Goal: Transaction & Acquisition: Book appointment/travel/reservation

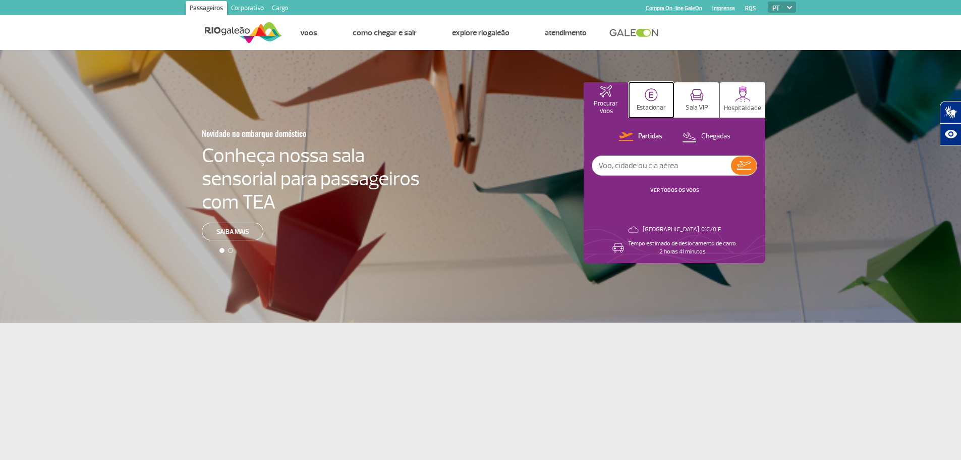
click at [652, 104] on p "Estacionar" at bounding box center [651, 108] width 29 height 8
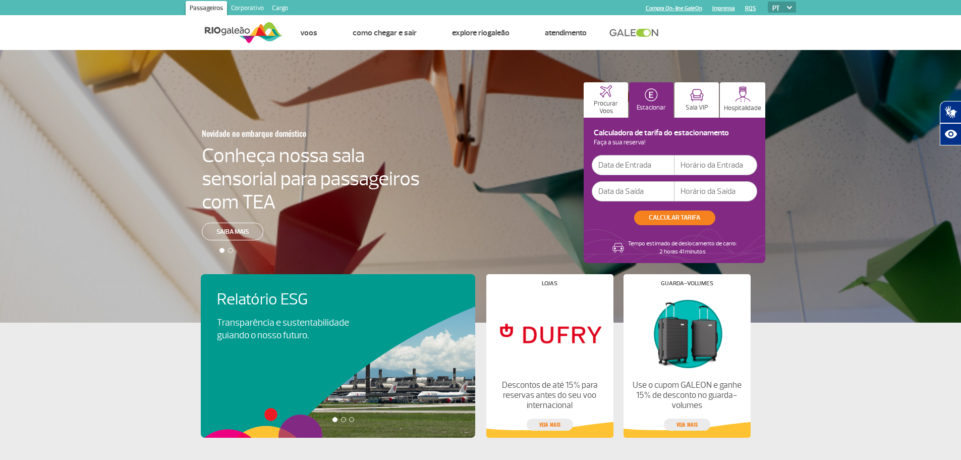
click at [610, 160] on input "text" at bounding box center [633, 165] width 83 height 20
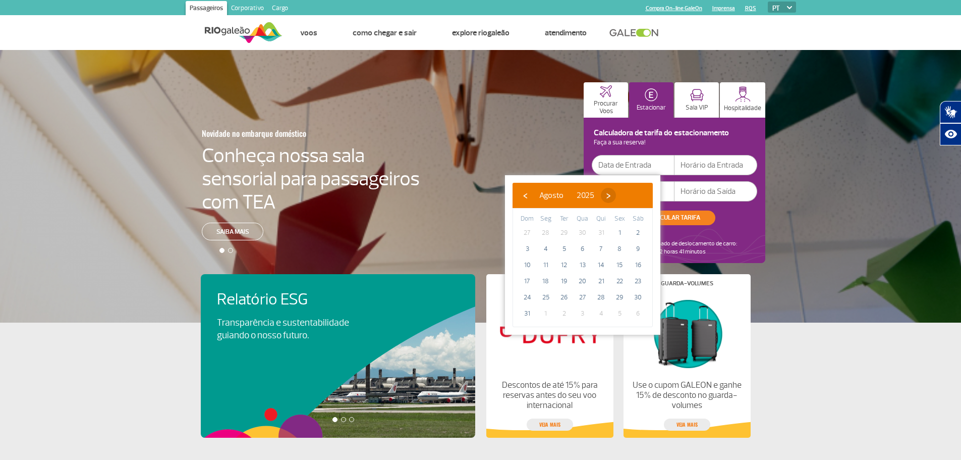
click at [616, 195] on span "›" at bounding box center [608, 195] width 15 height 15
click at [633, 232] on span "6" at bounding box center [638, 233] width 16 height 16
type input "[DATE]"
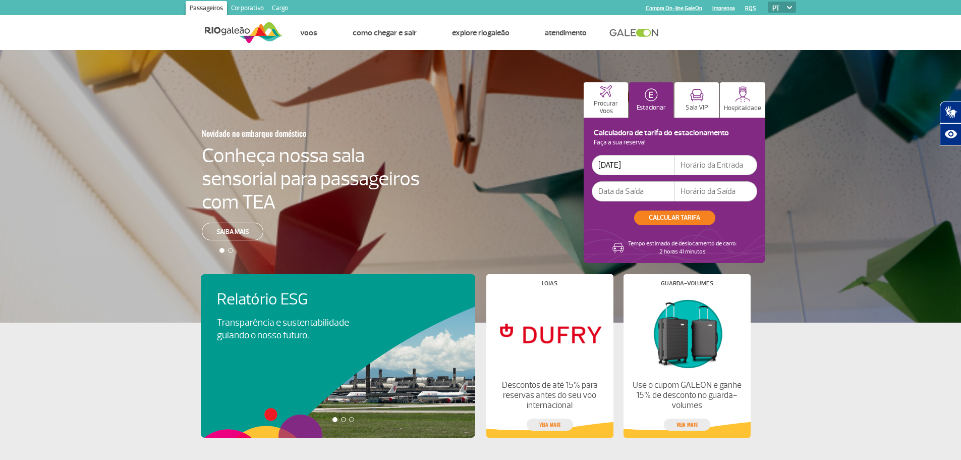
click at [645, 192] on input "text" at bounding box center [633, 191] width 83 height 20
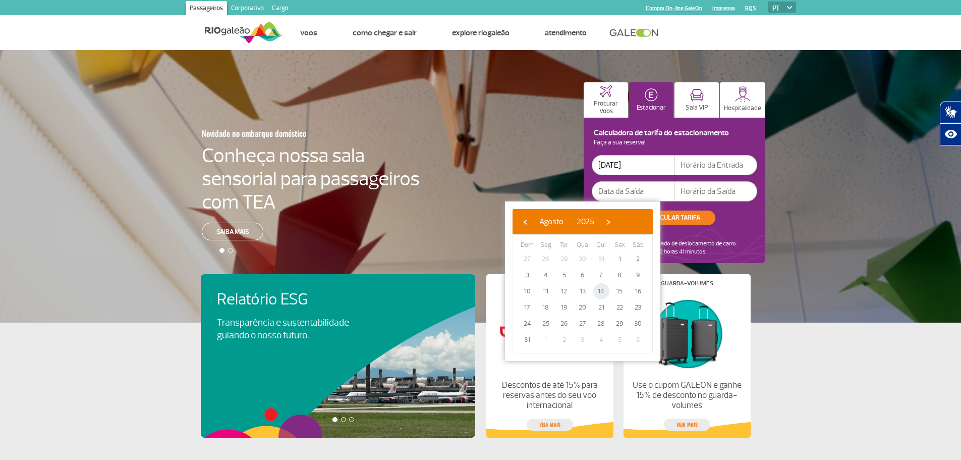
click at [604, 296] on span "14" at bounding box center [601, 291] width 16 height 16
type input "[DATE]"
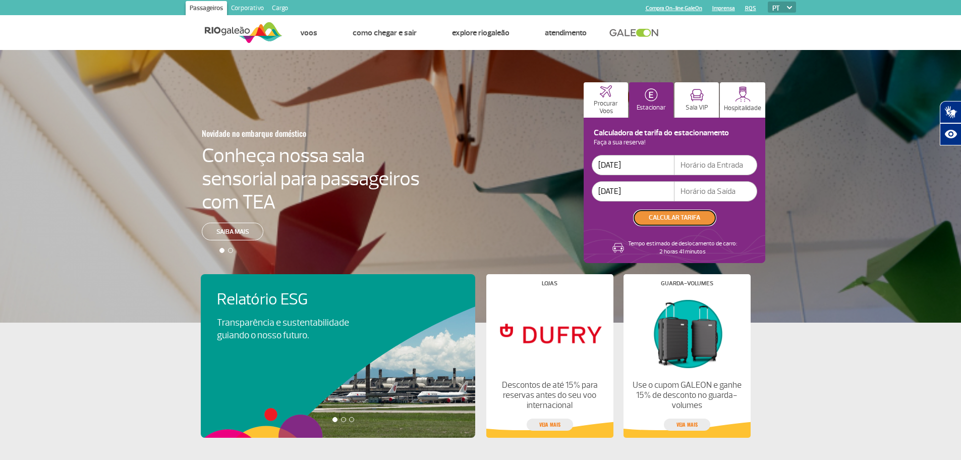
click at [685, 219] on button "CALCULAR TARIFA" at bounding box center [674, 217] width 81 height 15
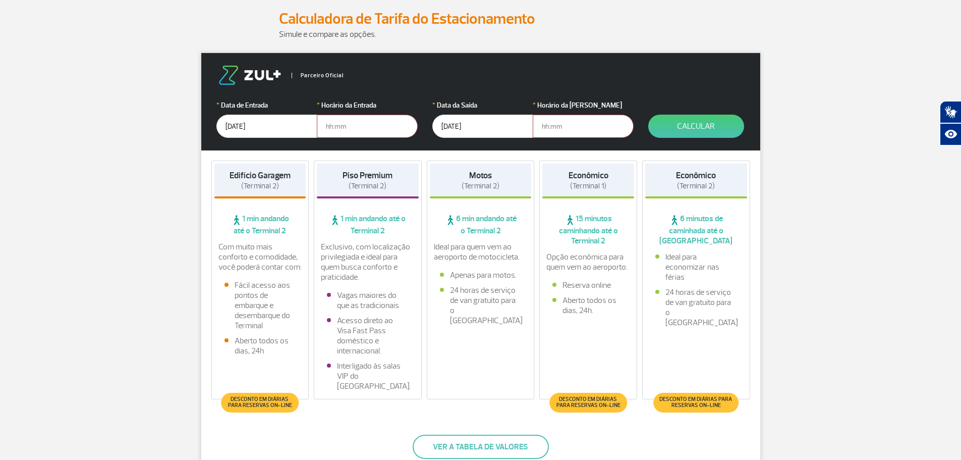
scroll to position [151, 0]
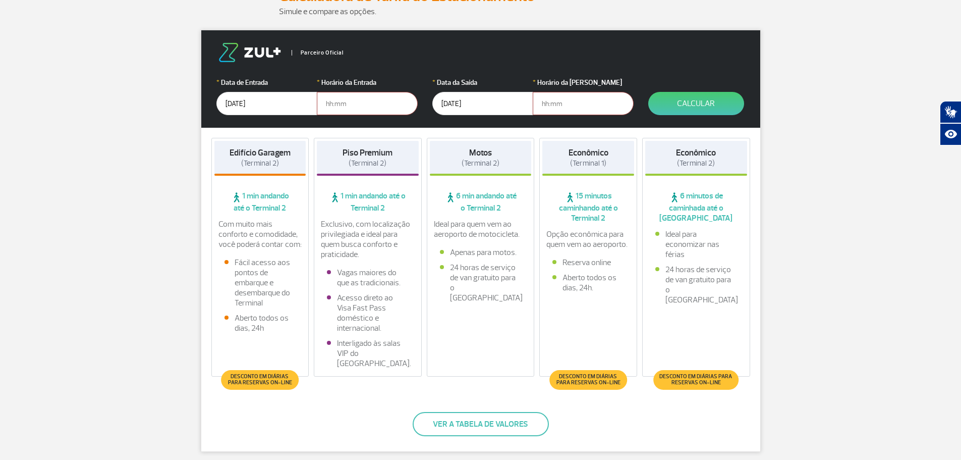
click at [350, 101] on input "text" at bounding box center [367, 103] width 101 height 23
click at [347, 101] on input "21:00" at bounding box center [367, 103] width 101 height 23
type input "2"
click at [248, 101] on input "[DATE]" at bounding box center [267, 103] width 101 height 23
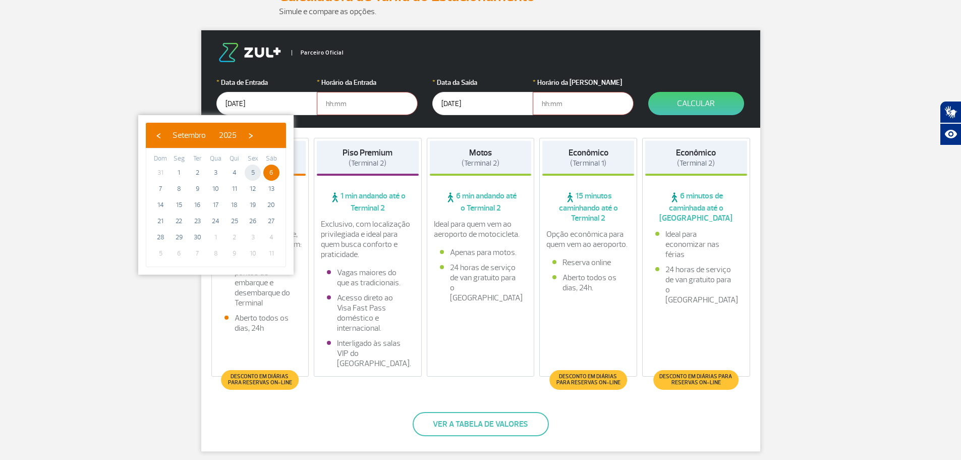
click at [253, 170] on span "5" at bounding box center [253, 173] width 16 height 16
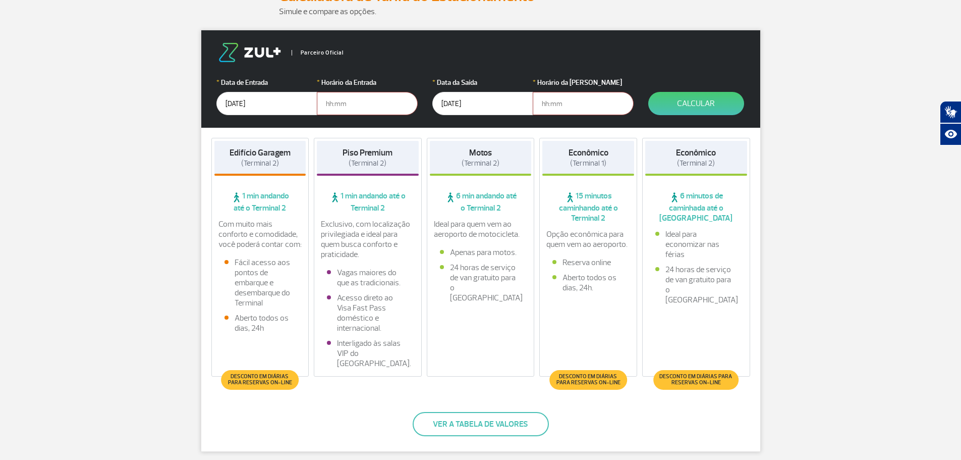
click at [345, 101] on input "text" at bounding box center [367, 103] width 101 height 23
click at [229, 104] on input "[DATE]" at bounding box center [267, 103] width 101 height 23
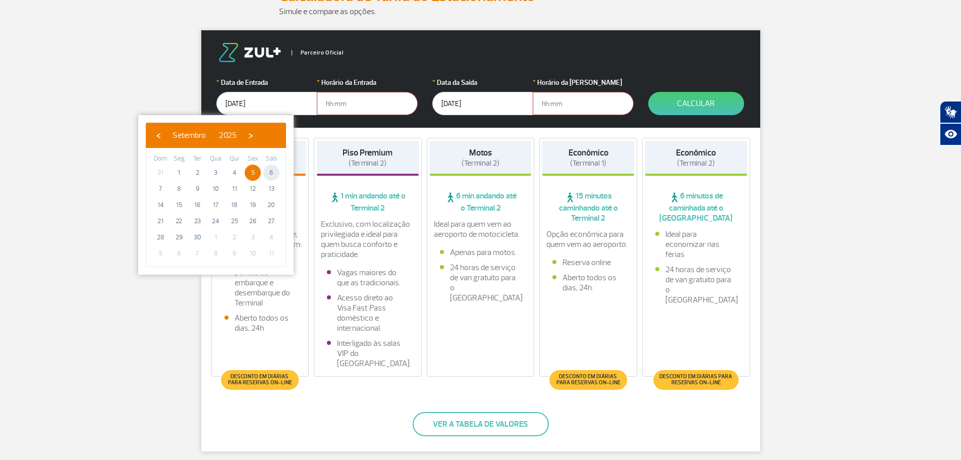
click at [271, 169] on span "6" at bounding box center [271, 173] width 16 height 16
type input "[DATE]"
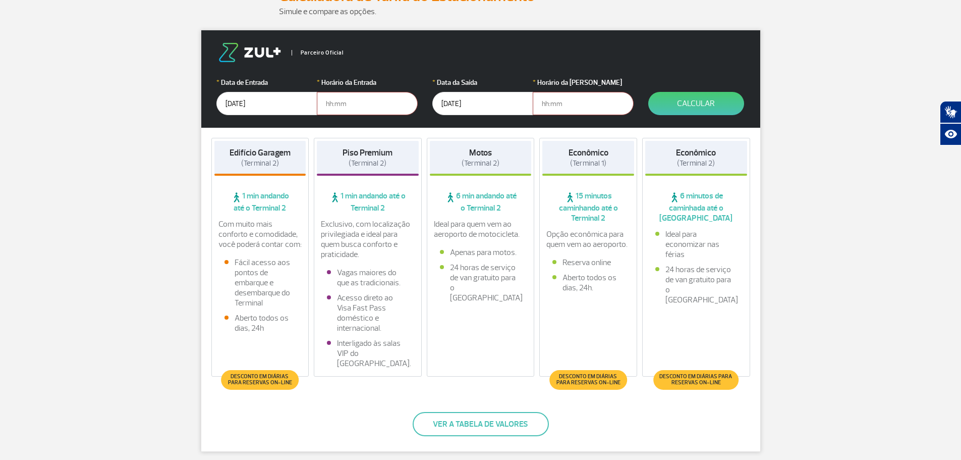
click at [339, 105] on input "text" at bounding box center [367, 103] width 101 height 23
type input "2"
type input "06:00"
type input "20:00"
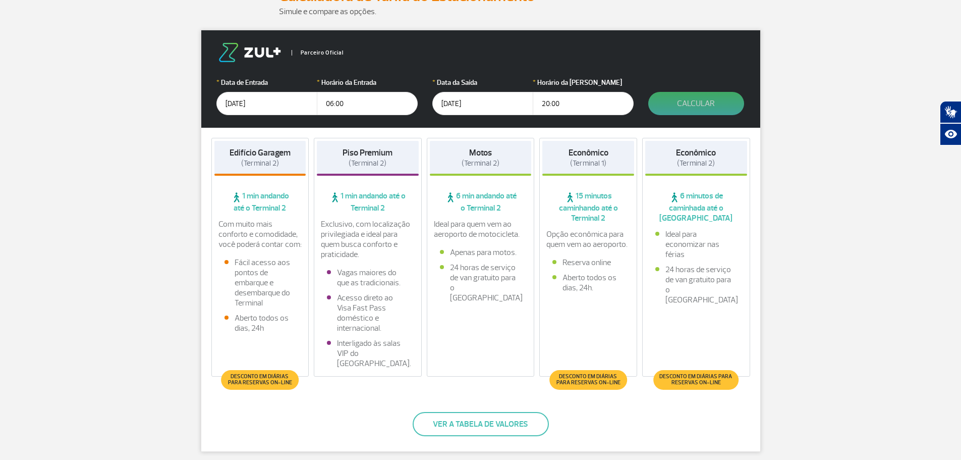
click at [681, 104] on button "Calcular" at bounding box center [697, 103] width 96 height 23
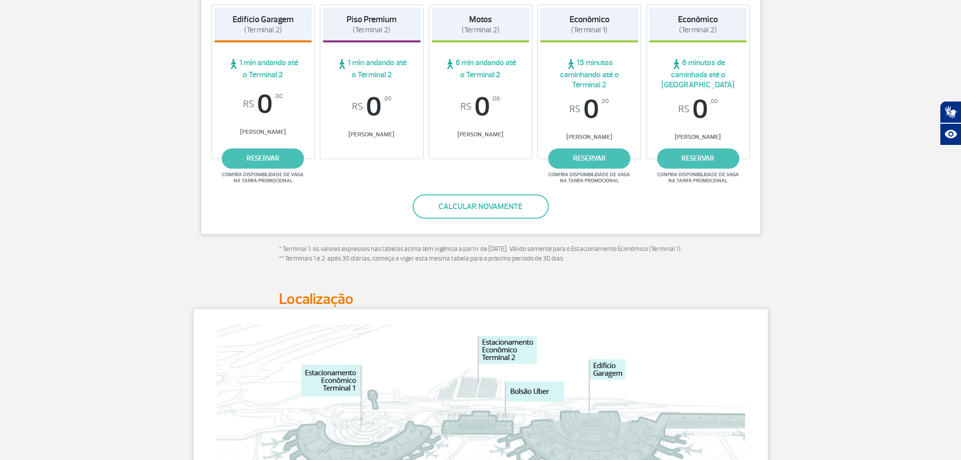
scroll to position [202, 0]
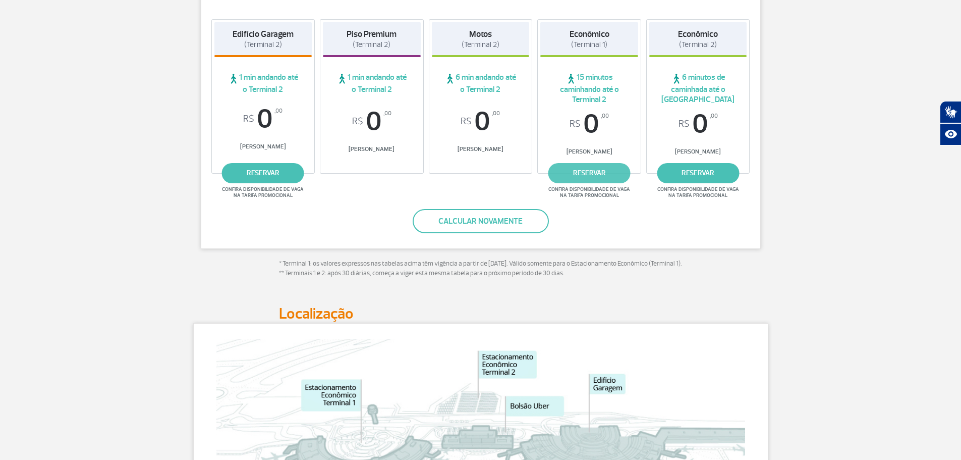
click at [607, 175] on link "reservar" at bounding box center [590, 173] width 82 height 20
click at [500, 215] on button "Calcular novamente" at bounding box center [481, 221] width 136 height 24
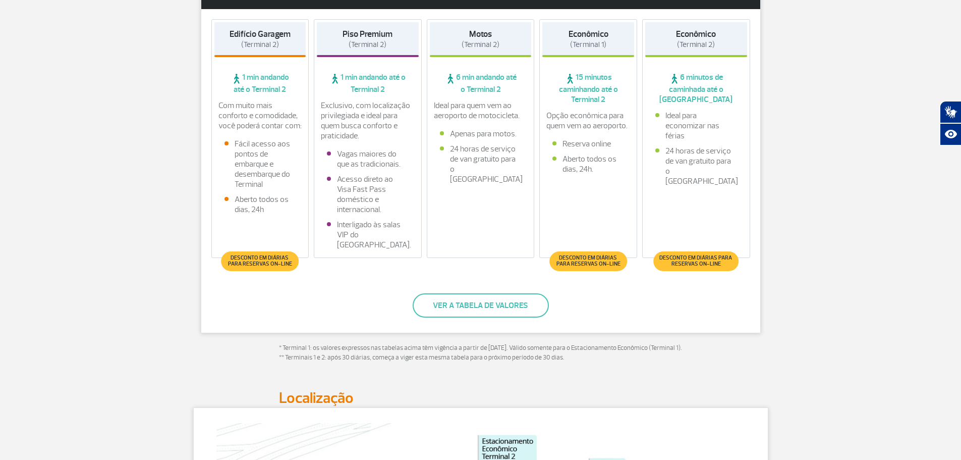
scroll to position [0, 0]
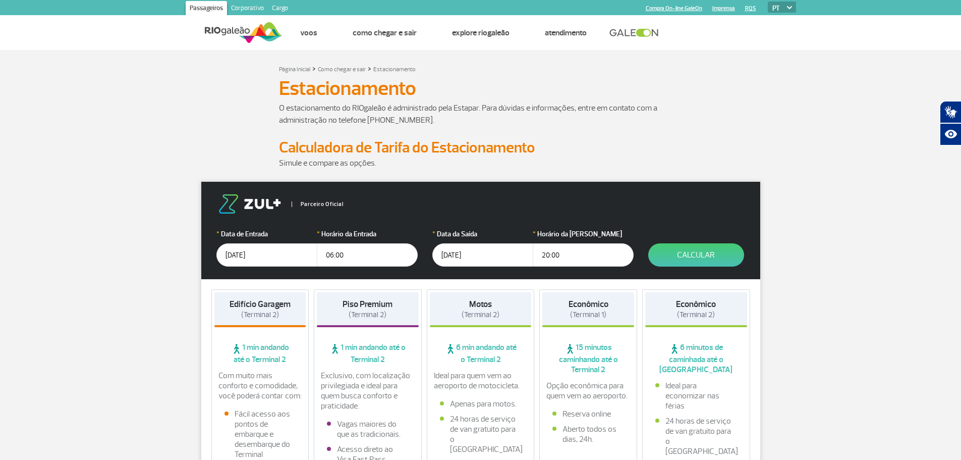
click at [470, 261] on input "[DATE]" at bounding box center [483, 254] width 101 height 23
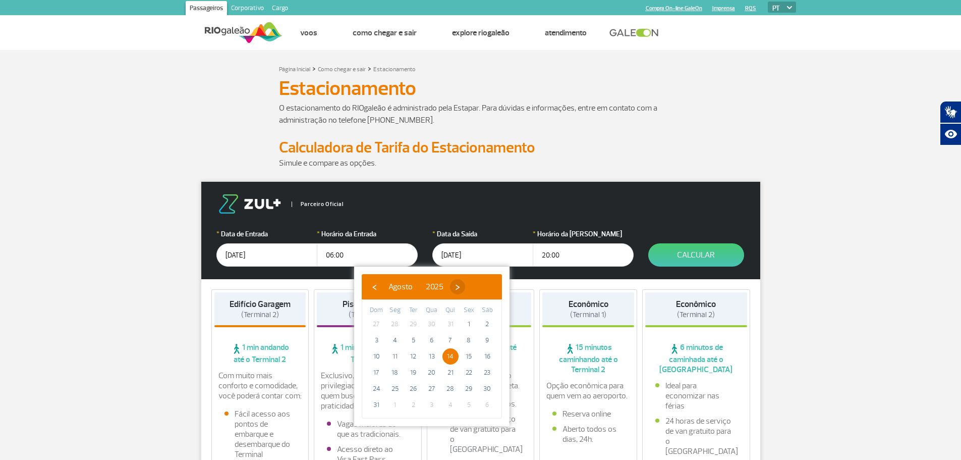
click at [465, 288] on span "›" at bounding box center [457, 286] width 15 height 15
click at [377, 356] on span "14" at bounding box center [376, 356] width 16 height 16
type input "[DATE]"
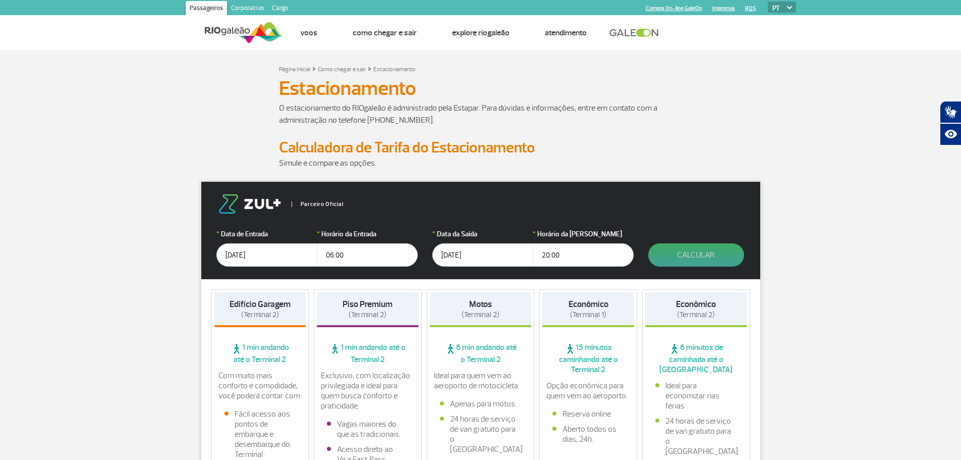
click at [696, 252] on button "Calcular" at bounding box center [697, 254] width 96 height 23
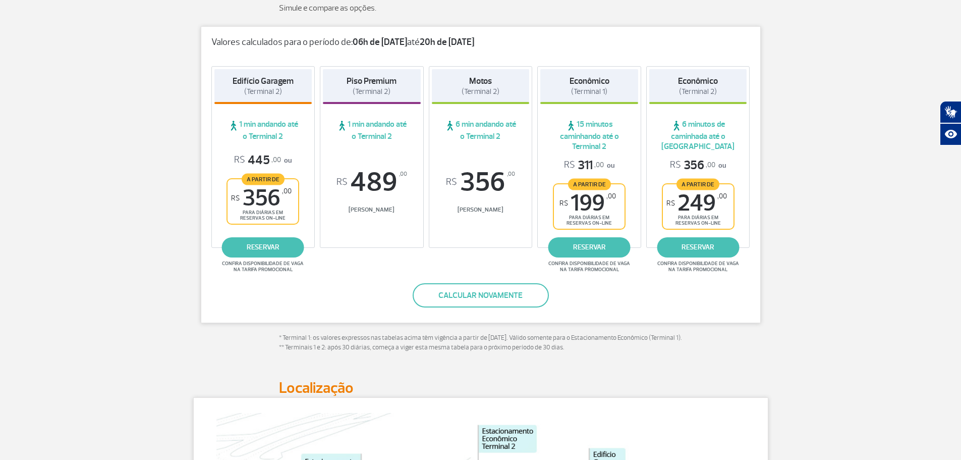
scroll to position [151, 0]
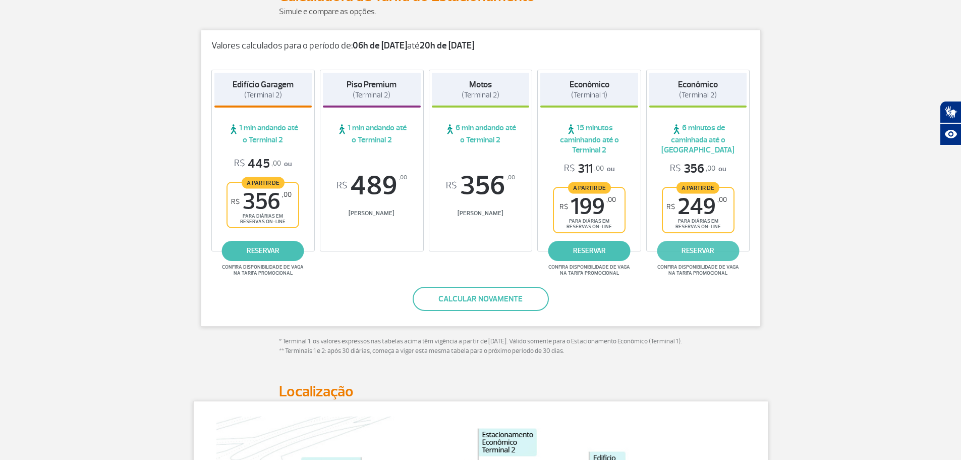
click at [710, 249] on link "reservar" at bounding box center [698, 251] width 82 height 20
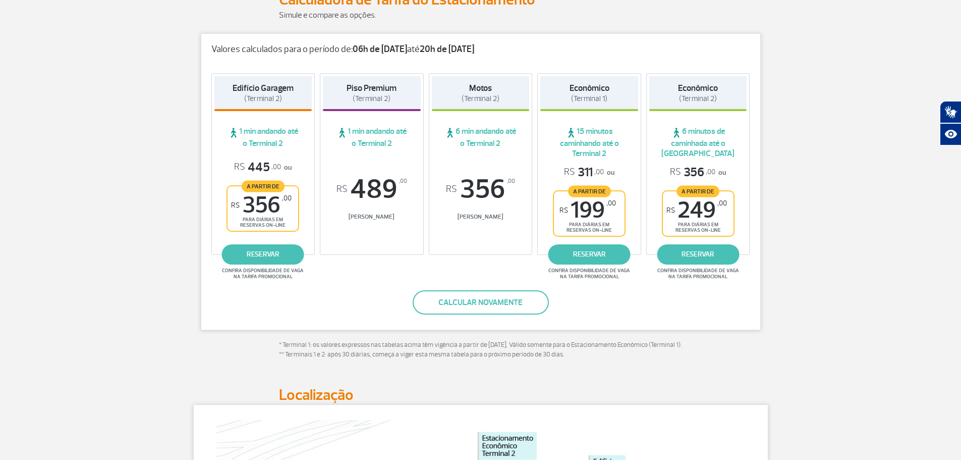
scroll to position [0, 0]
